Goal: Download file/media

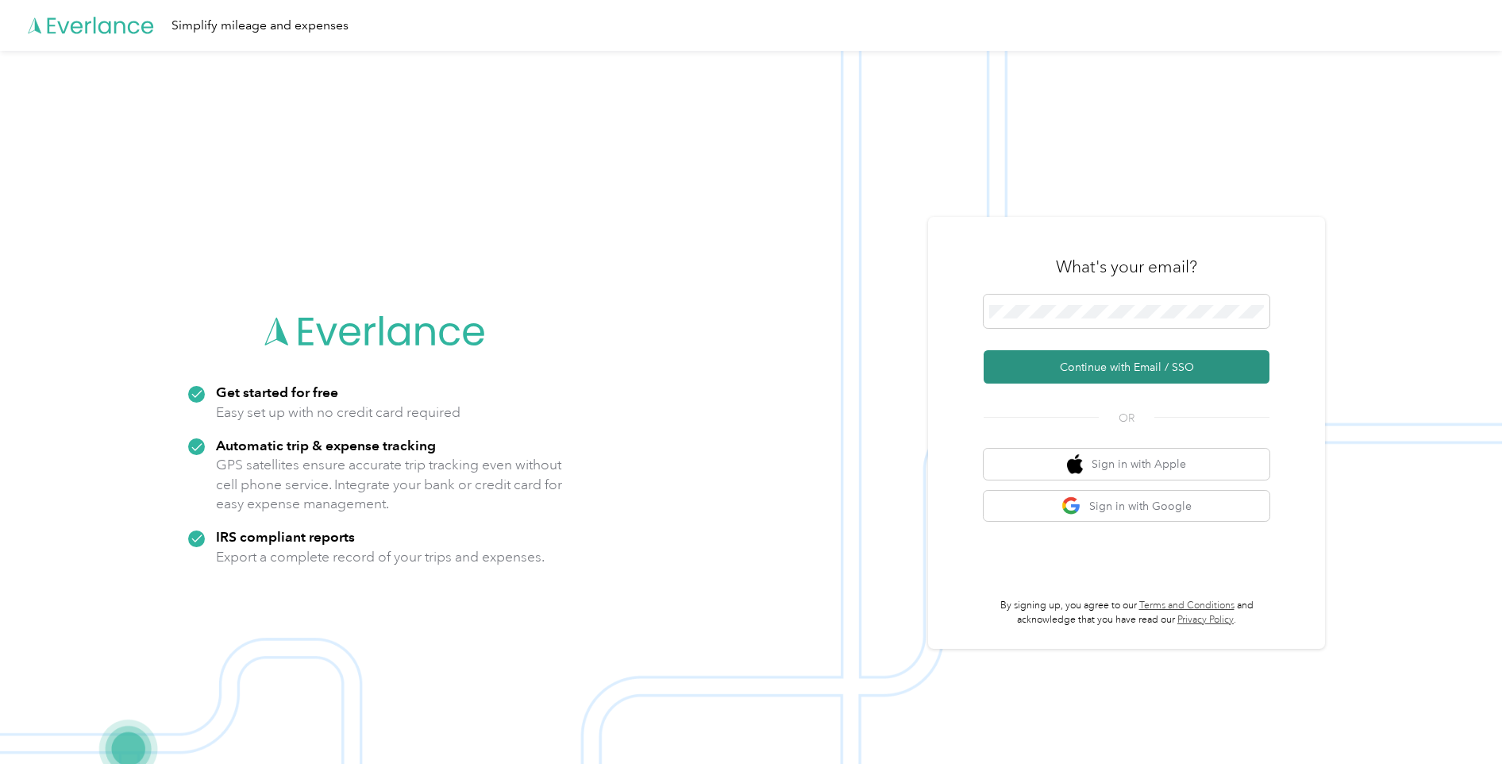
click at [1107, 371] on button "Continue with Email / SSO" at bounding box center [1127, 366] width 286 height 33
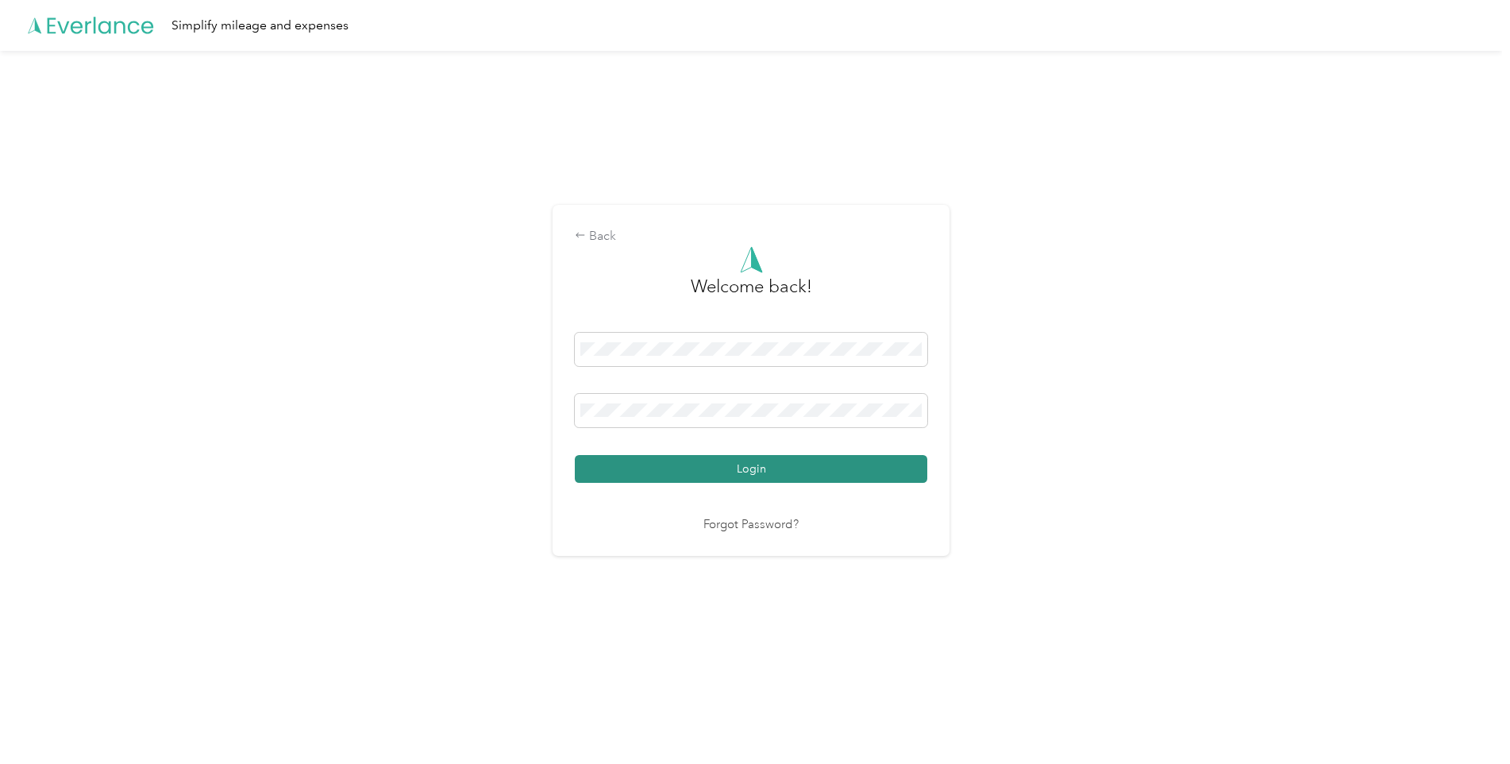
click at [754, 470] on button "Login" at bounding box center [751, 469] width 353 height 28
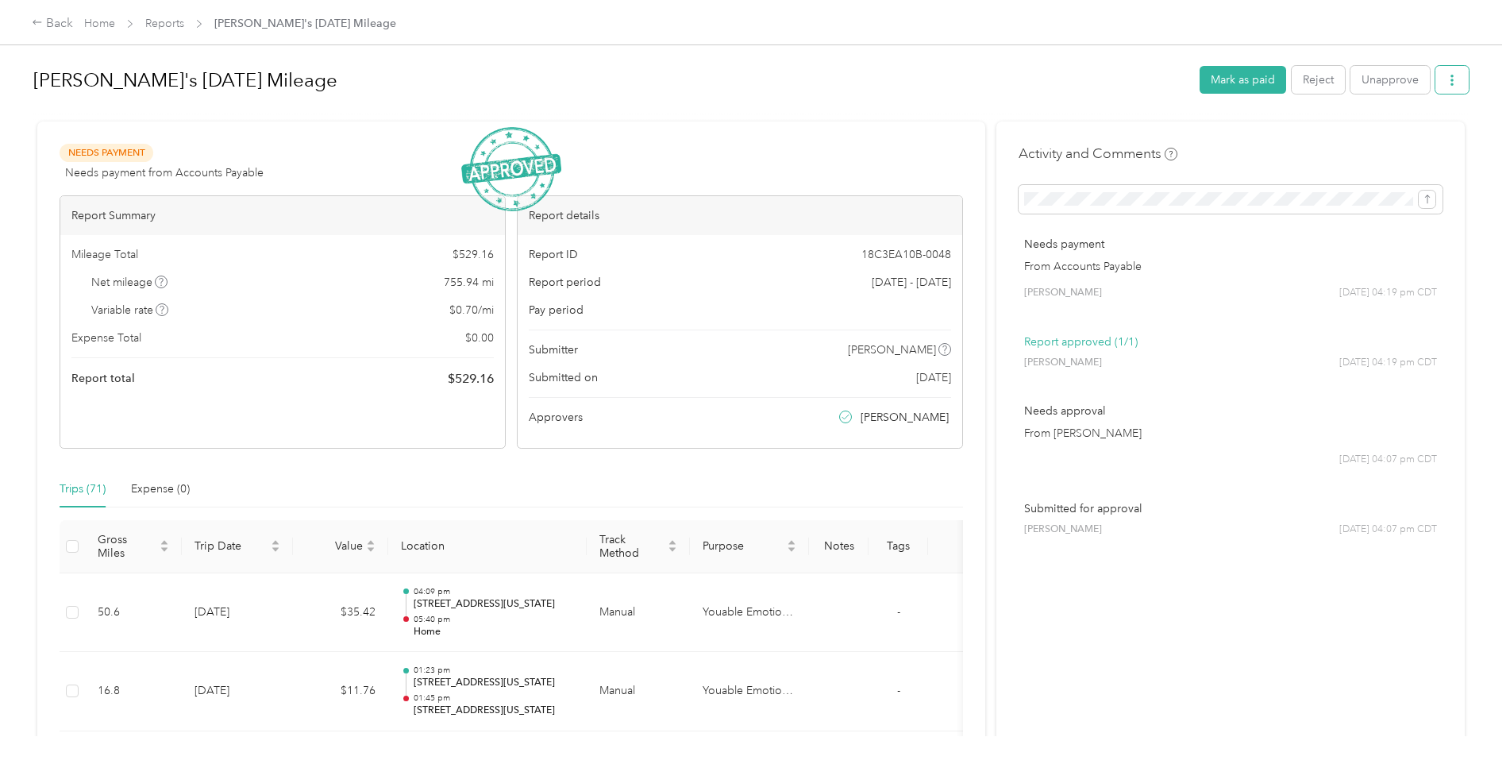
click at [1459, 84] on button "button" at bounding box center [1452, 80] width 33 height 28
click at [1398, 146] on span "Download" at bounding box center [1403, 138] width 52 height 17
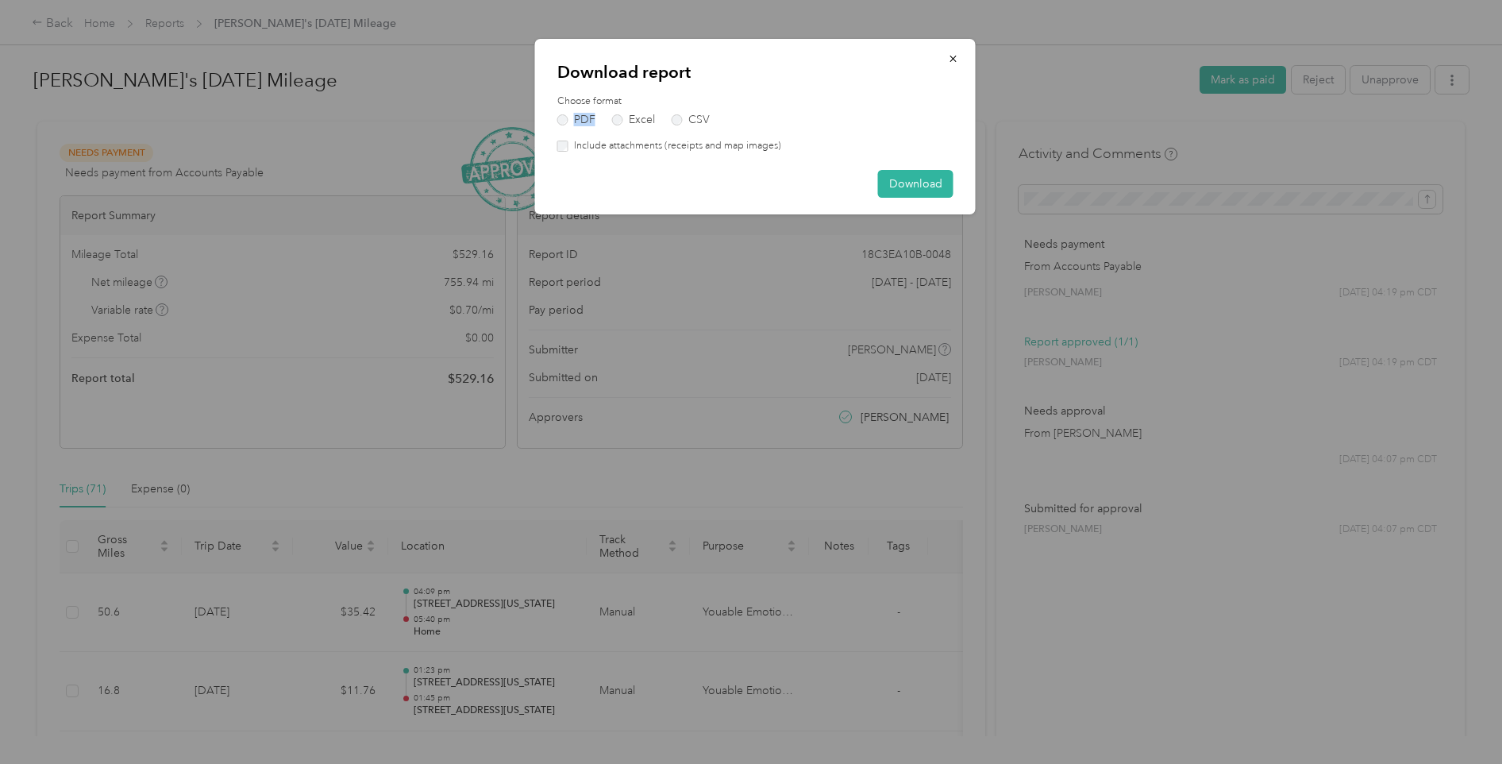
click at [604, 118] on div "PDF Excel CSV" at bounding box center [755, 119] width 396 height 11
drag, startPoint x: 604, startPoint y: 118, endPoint x: 616, endPoint y: 118, distance: 12.7
click at [616, 118] on label "Excel" at bounding box center [633, 119] width 43 height 11
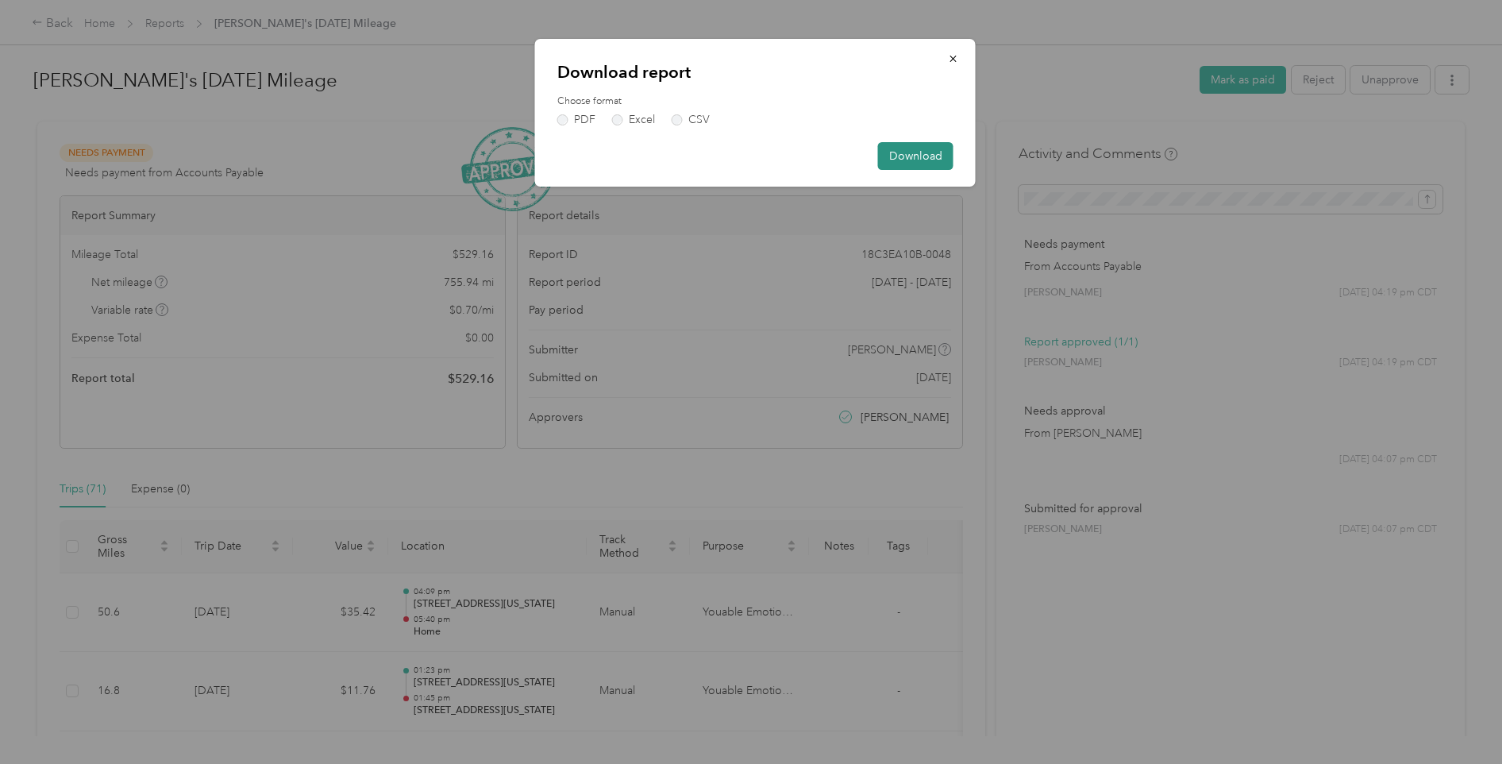
click at [897, 155] on button "Download" at bounding box center [915, 156] width 75 height 28
